Goal: Task Accomplishment & Management: Use online tool/utility

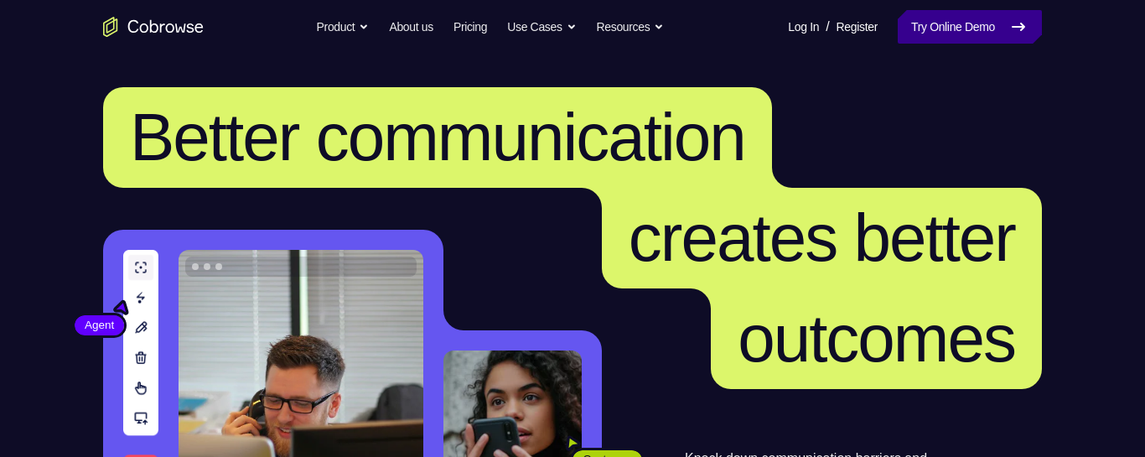
click at [952, 35] on link "Try Online Demo" at bounding box center [969, 27] width 144 height 34
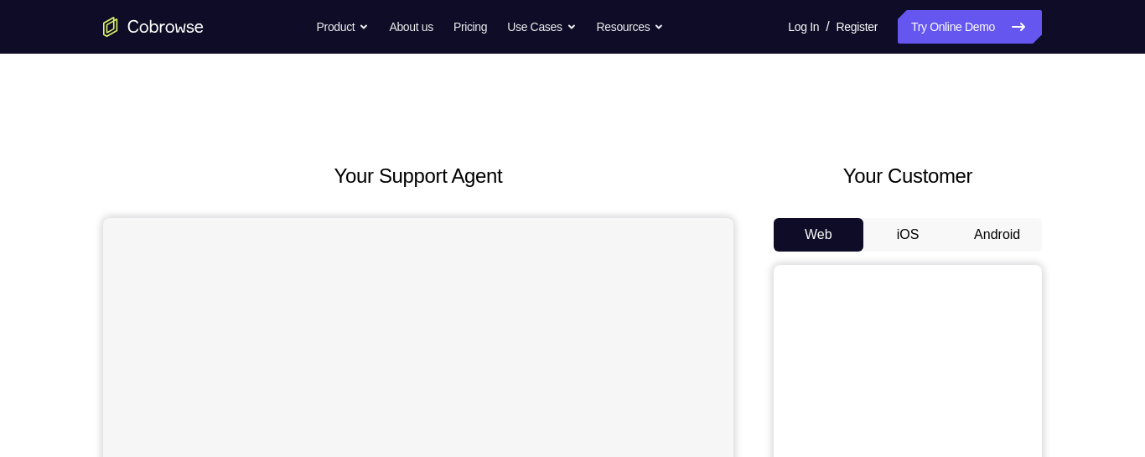
click at [913, 236] on button "iOS" at bounding box center [908, 235] width 90 height 34
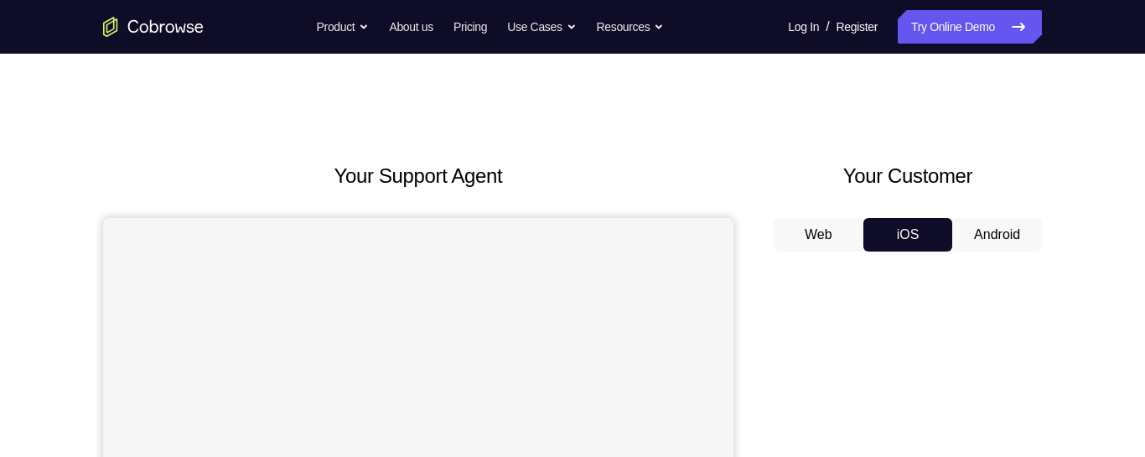
click at [986, 243] on button "Android" at bounding box center [997, 235] width 90 height 34
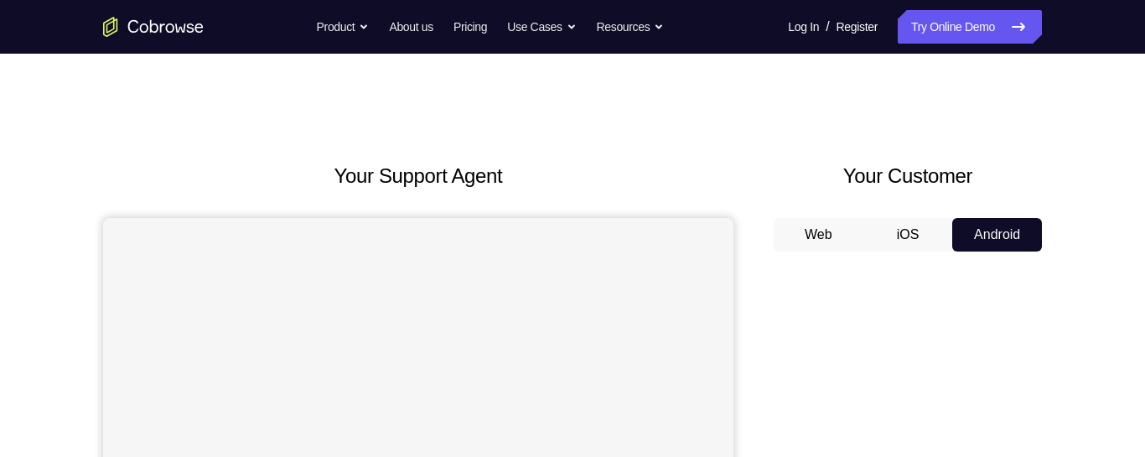
click at [838, 235] on button "Web" at bounding box center [818, 235] width 90 height 34
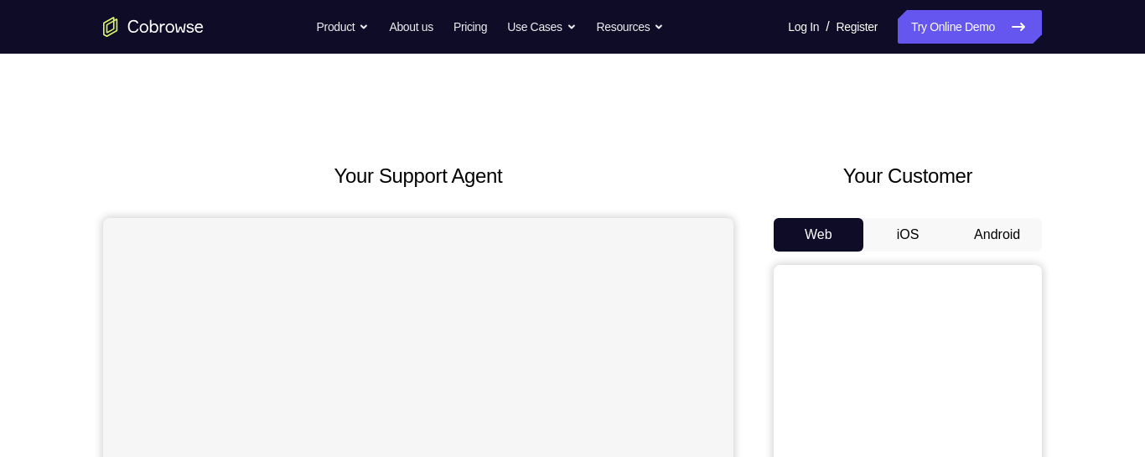
click at [895, 231] on button "iOS" at bounding box center [908, 235] width 90 height 34
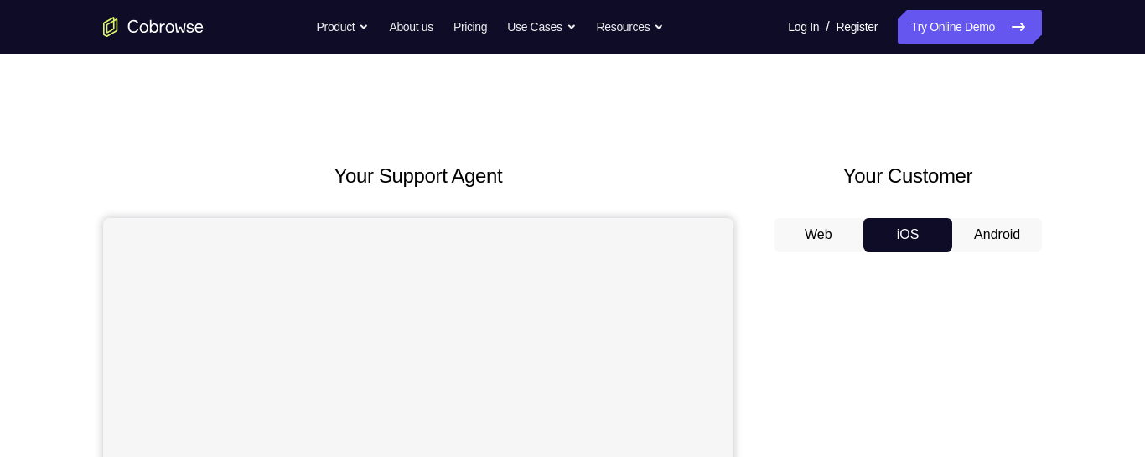
click at [983, 234] on button "Android" at bounding box center [997, 235] width 90 height 34
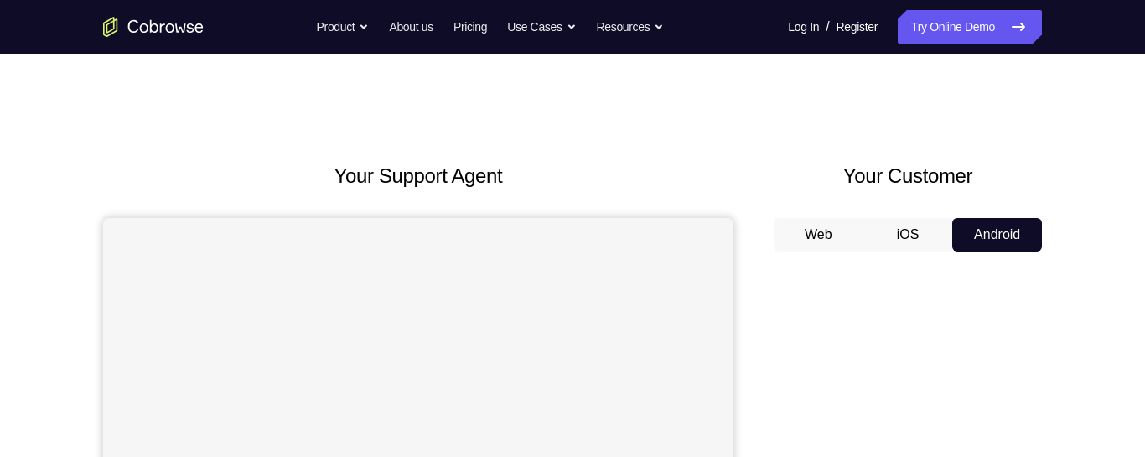
click at [818, 240] on button "Web" at bounding box center [818, 235] width 90 height 34
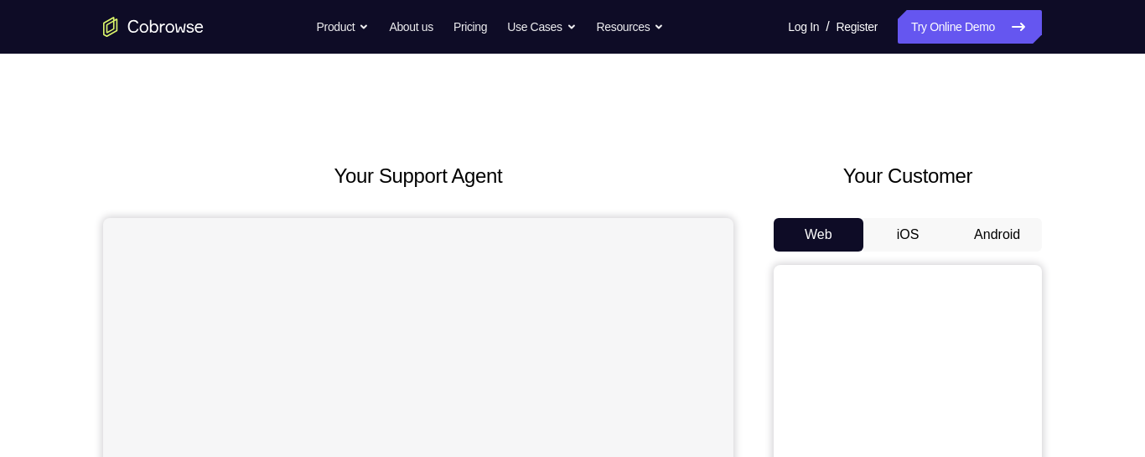
click at [902, 236] on button "iOS" at bounding box center [908, 235] width 90 height 34
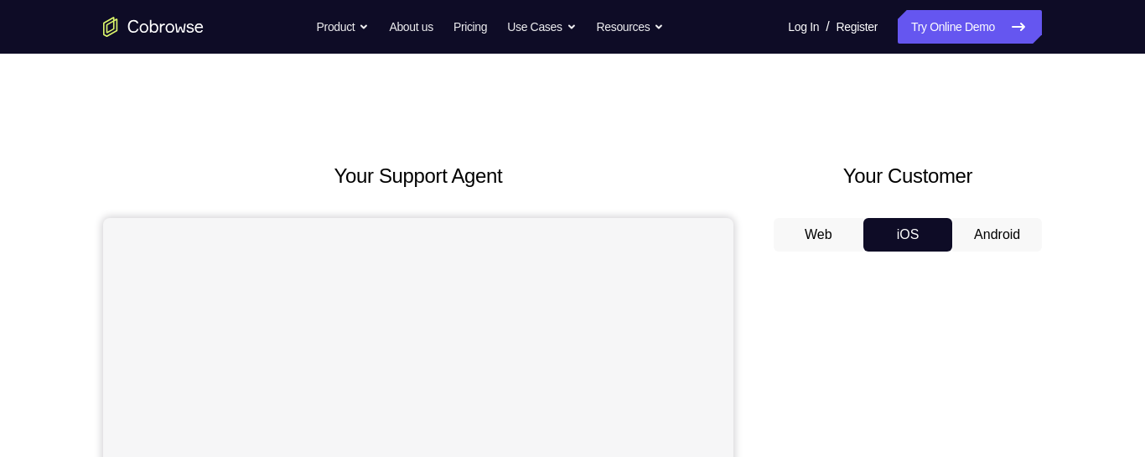
click at [1004, 235] on button "Android" at bounding box center [997, 235] width 90 height 34
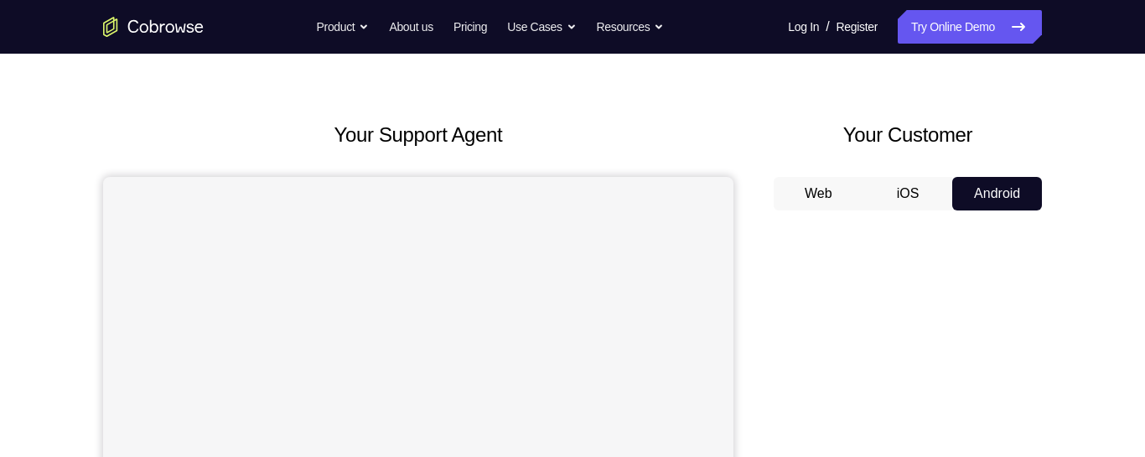
scroll to position [32, 0]
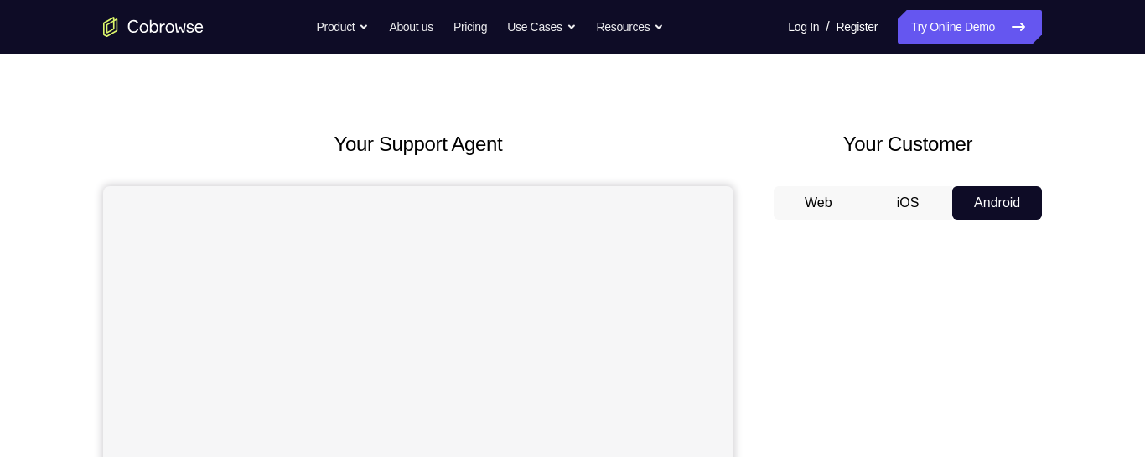
click at [902, 198] on button "iOS" at bounding box center [908, 203] width 90 height 34
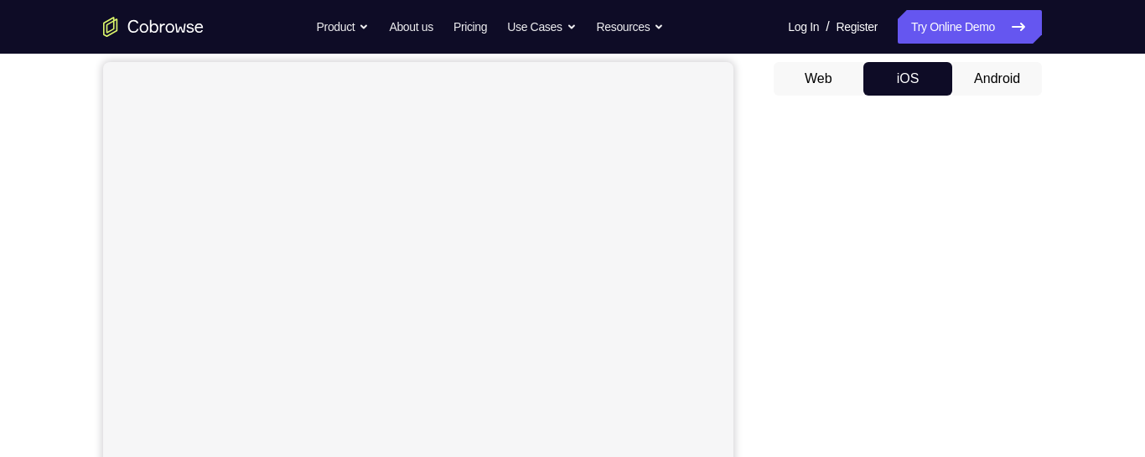
scroll to position [0, 0]
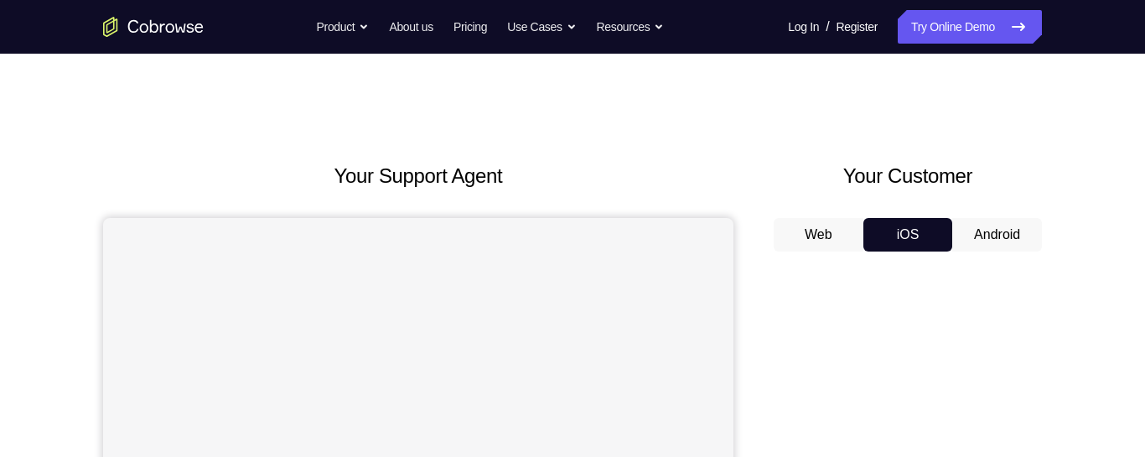
click at [829, 221] on button "Web" at bounding box center [818, 235] width 90 height 34
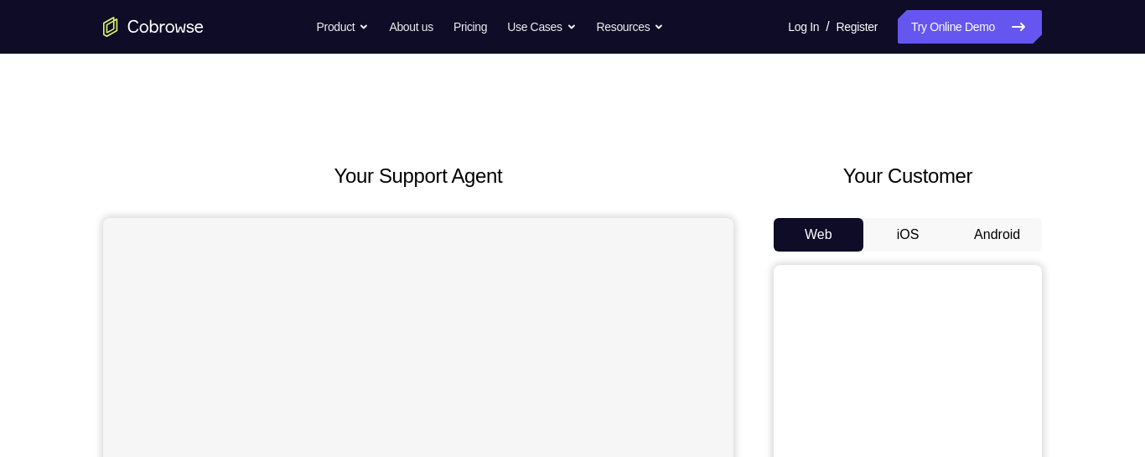
click at [1005, 222] on button "Android" at bounding box center [997, 235] width 90 height 34
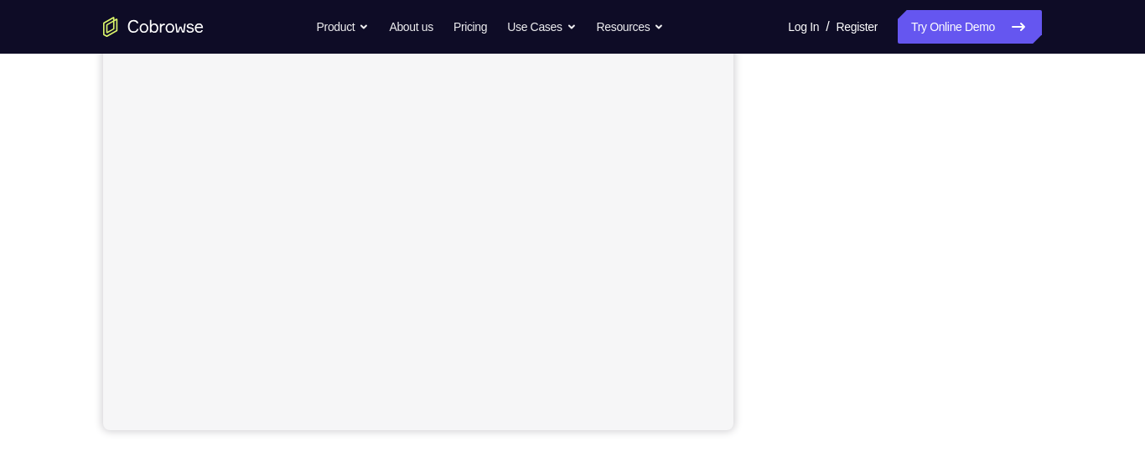
scroll to position [355, 0]
